Goal: Understand process/instructions

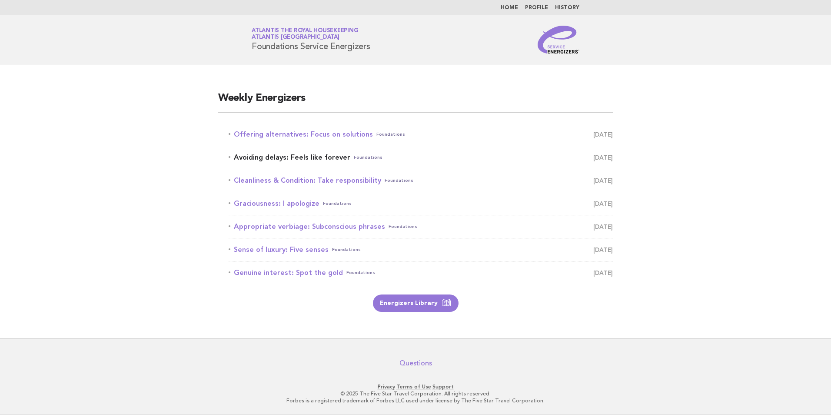
click at [312, 158] on link "Avoiding delays: Feels like forever Foundations [DATE]" at bounding box center [421, 157] width 384 height 12
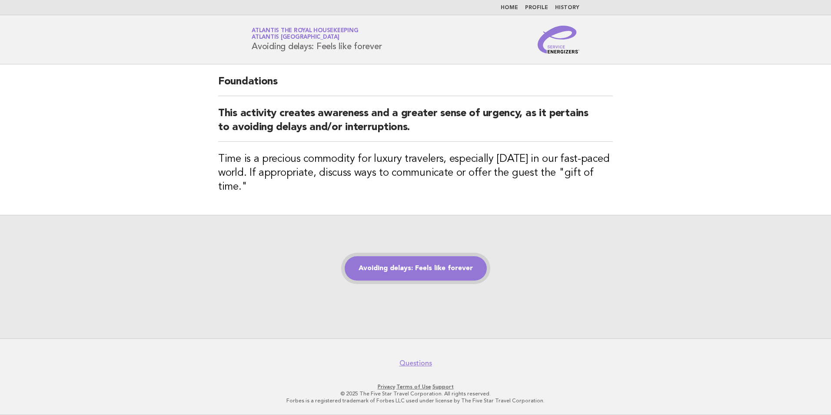
click at [427, 271] on link "Avoiding delays: Feels like forever" at bounding box center [416, 268] width 142 height 24
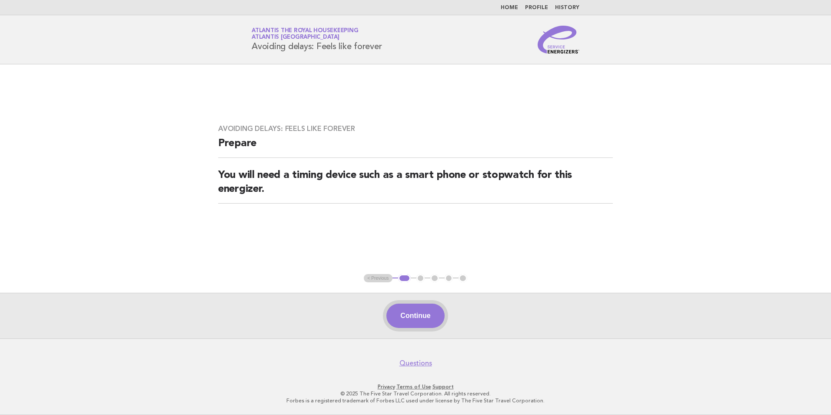
click at [410, 313] on button "Continue" at bounding box center [416, 315] width 58 height 24
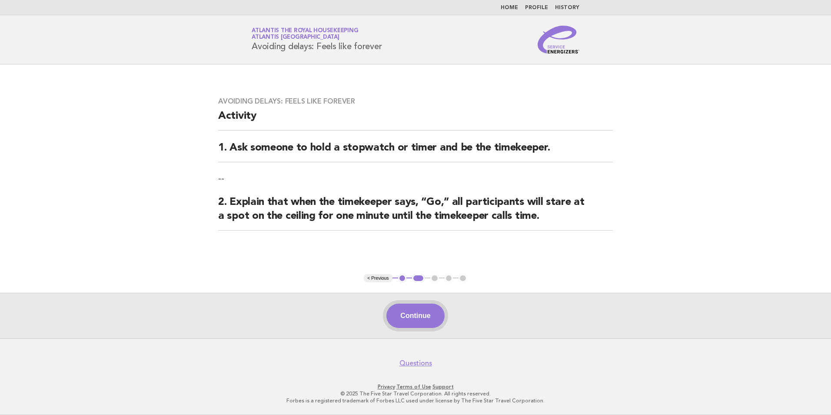
click at [421, 314] on button "Continue" at bounding box center [416, 315] width 58 height 24
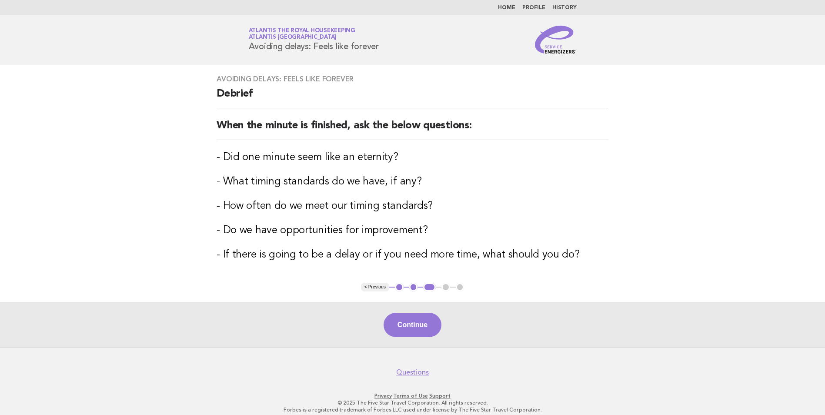
click at [367, 286] on button "< Previous" at bounding box center [375, 287] width 28 height 9
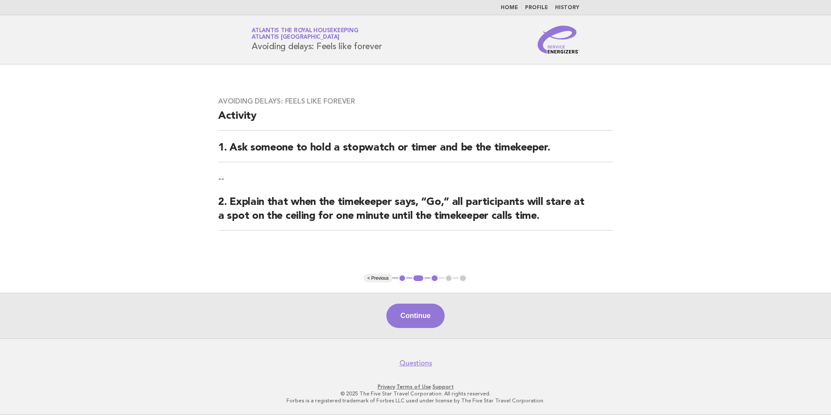
click at [367, 286] on main "Avoiding delays: Feels like forever Activity 1. Ask someone to hold a stopwatch…" at bounding box center [415, 201] width 831 height 274
click at [372, 278] on button "< Previous" at bounding box center [378, 278] width 28 height 9
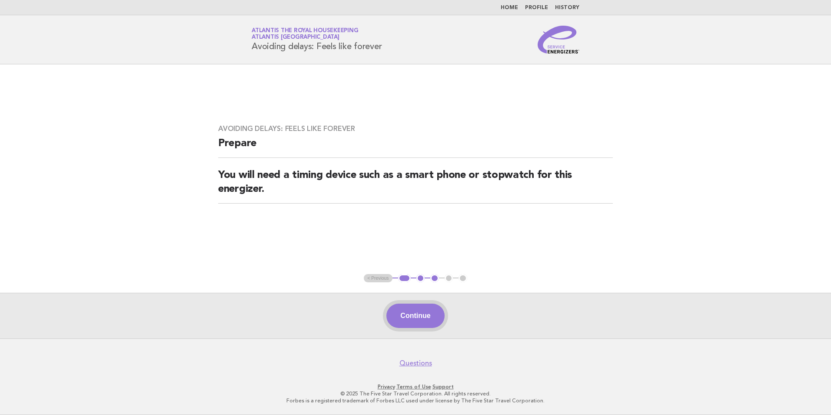
click at [427, 314] on button "Continue" at bounding box center [416, 315] width 58 height 24
